Goal: Information Seeking & Learning: Learn about a topic

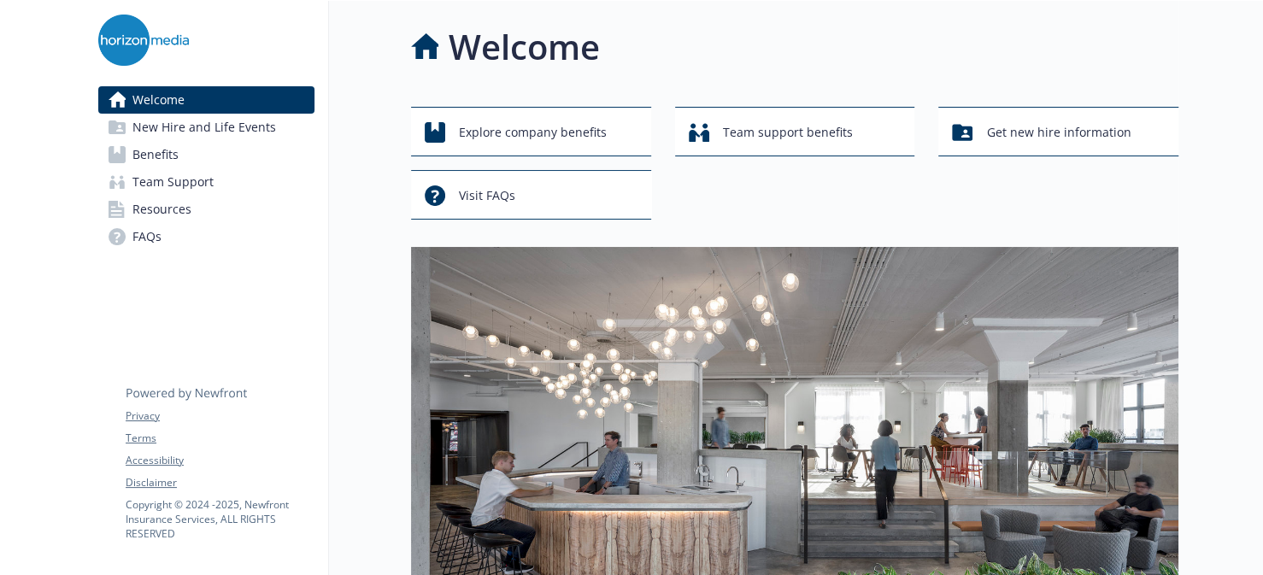
scroll to position [85, 0]
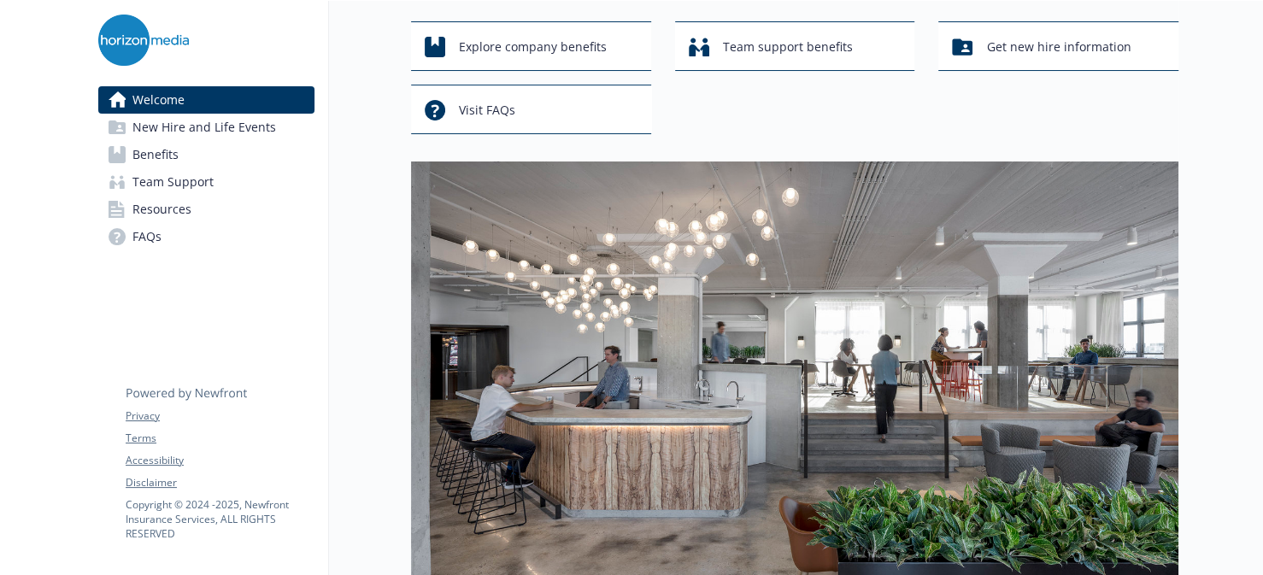
click at [162, 147] on span "Benefits" at bounding box center [155, 154] width 46 height 27
